Goal: Book appointment/travel/reservation

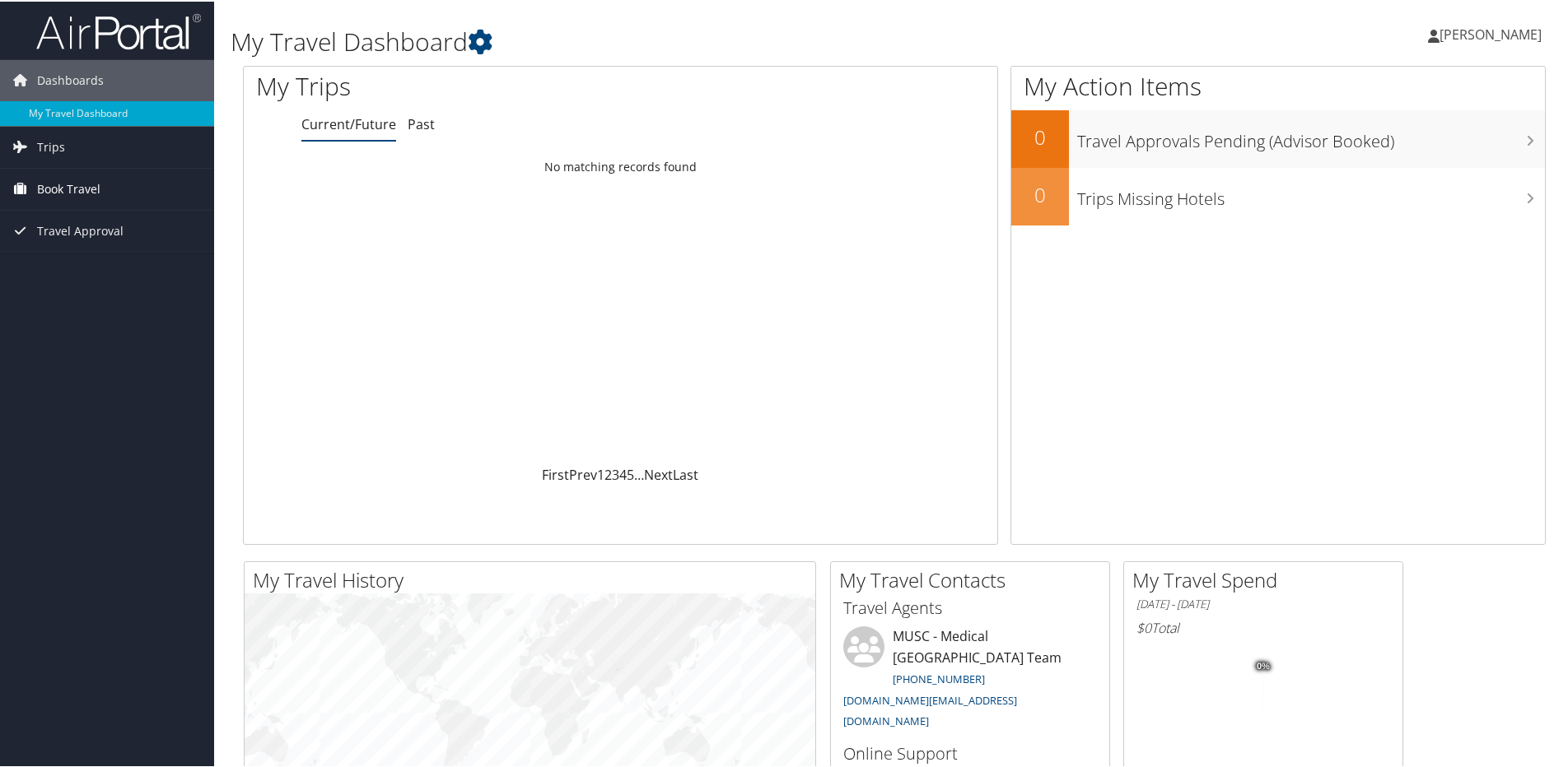
click at [77, 190] on span "Book Travel" at bounding box center [69, 188] width 63 height 41
click at [109, 271] on link "Book/Manage Online Trips" at bounding box center [107, 270] width 214 height 25
